Goal: Information Seeking & Learning: Learn about a topic

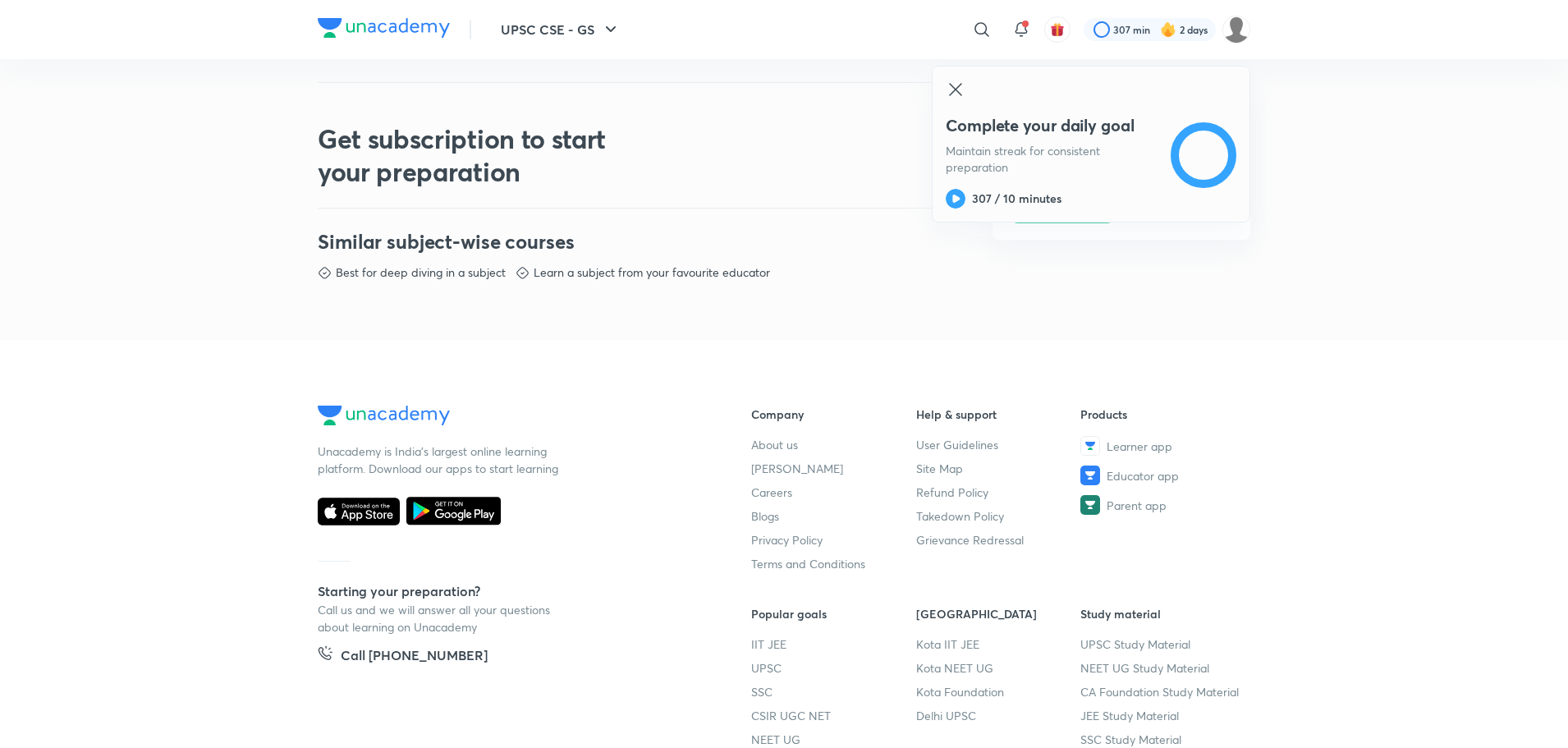
scroll to position [828, 0]
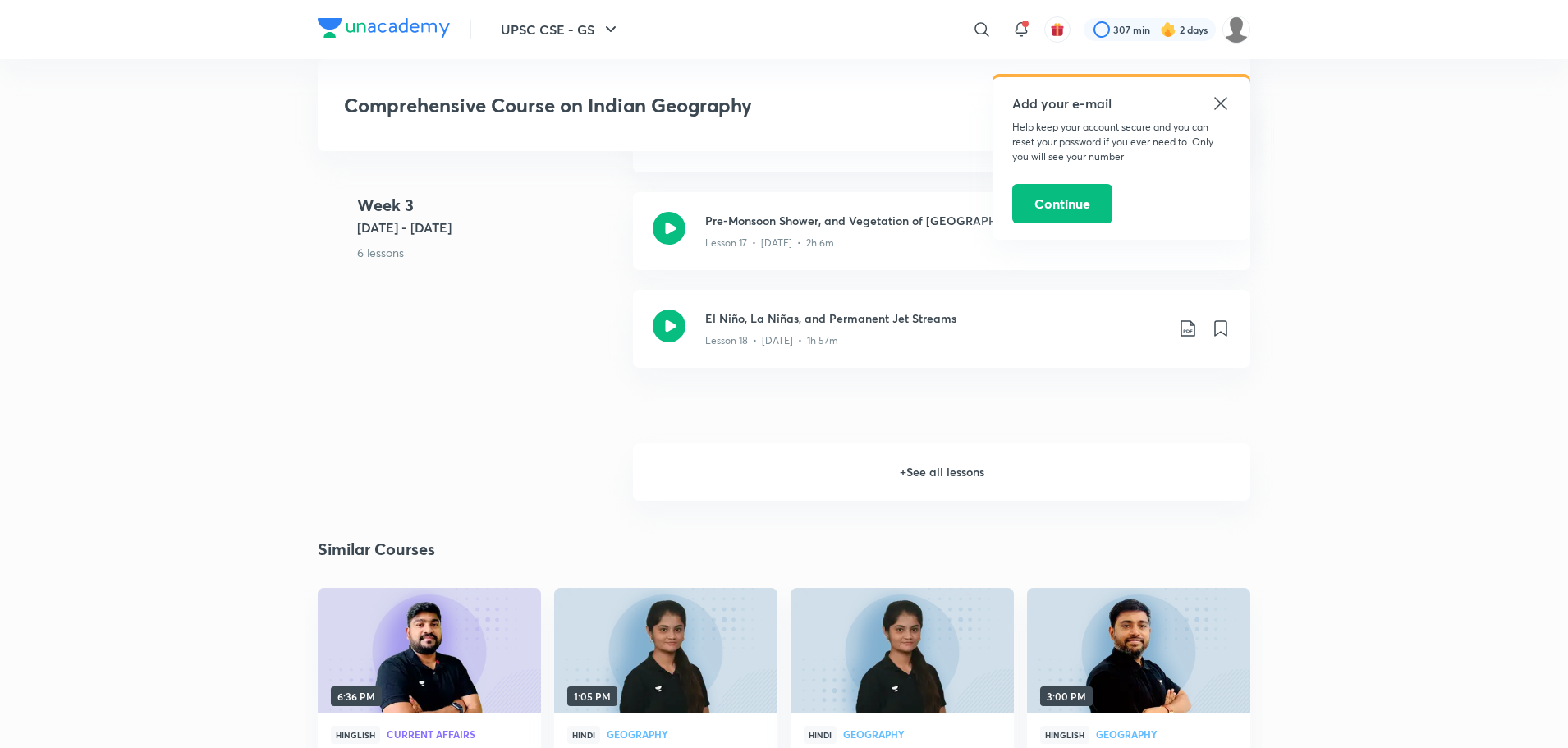
scroll to position [2458, 0]
click at [944, 445] on h6 "+ See all lessons" at bounding box center [941, 473] width 617 height 58
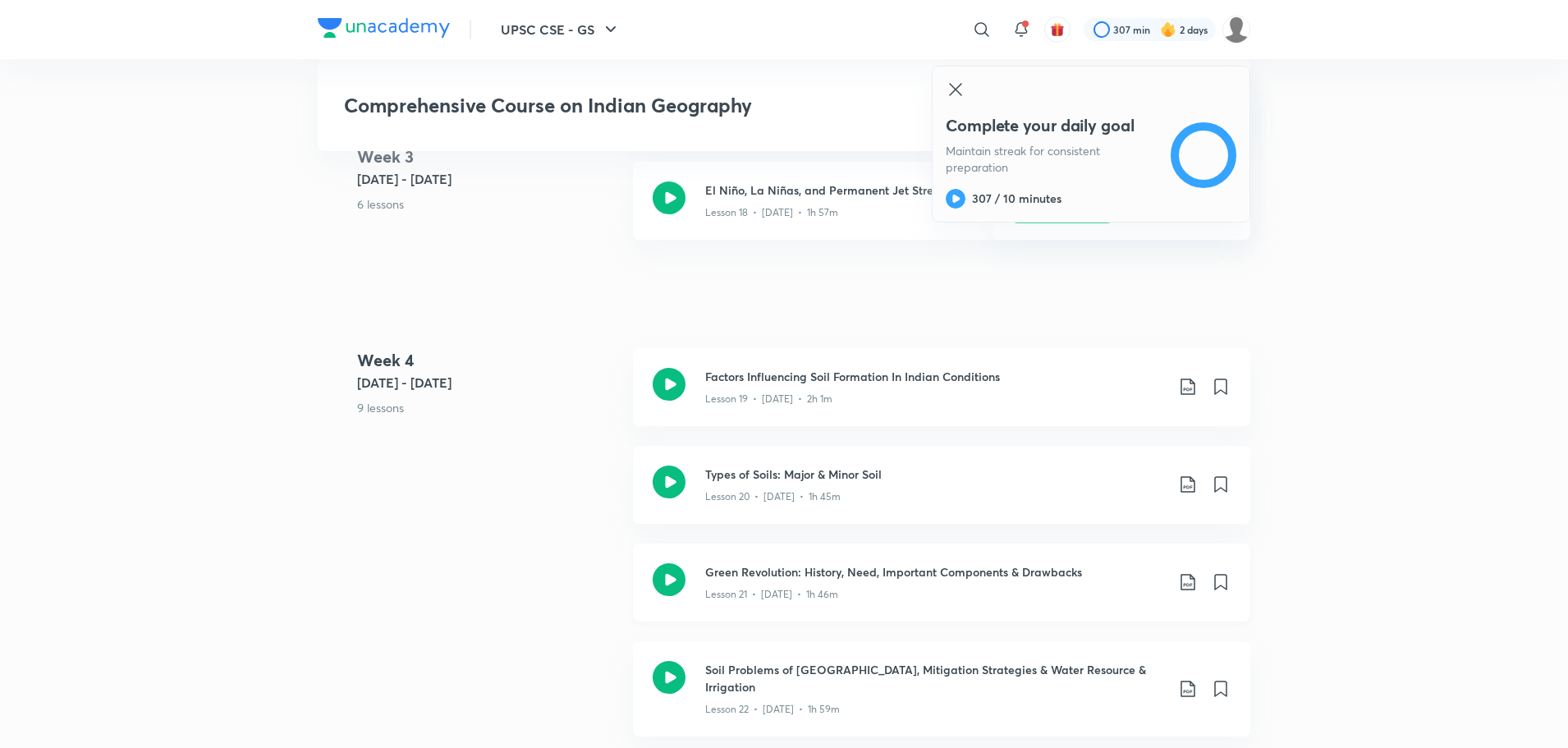
scroll to position [2774, 0]
click at [669, 567] on icon at bounding box center [668, 579] width 32 height 32
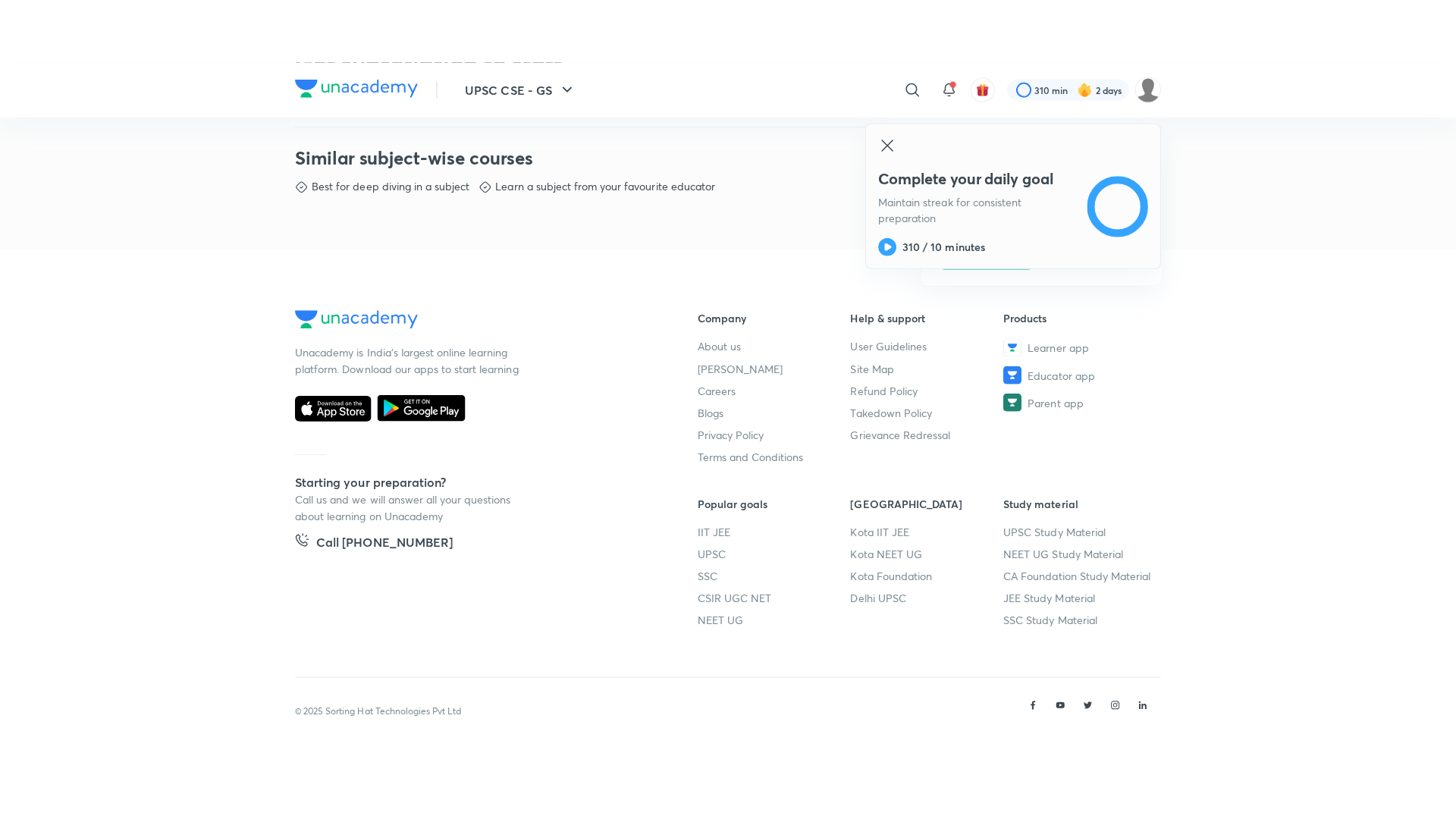
scroll to position [661, 0]
